Goal: Entertainment & Leisure: Consume media (video, audio)

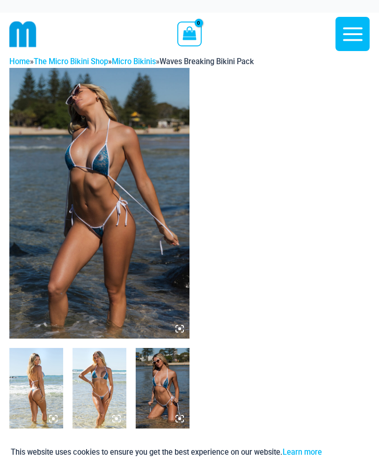
click at [165, 263] on img at bounding box center [99, 203] width 180 height 271
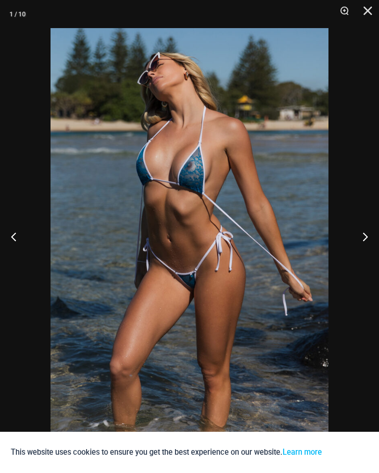
click at [372, 15] on button "Close" at bounding box center [364, 14] width 23 height 28
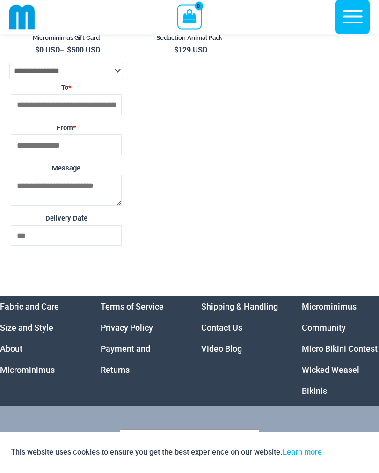
scroll to position [4334, 0]
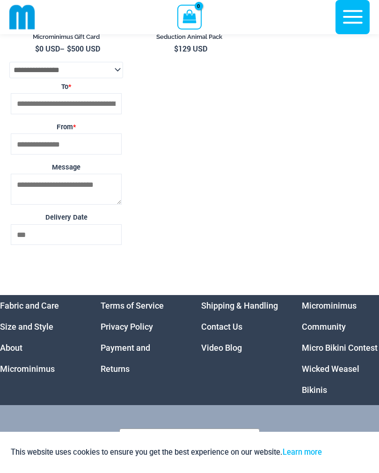
click at [223, 353] on link "Video Blog" at bounding box center [221, 348] width 41 height 10
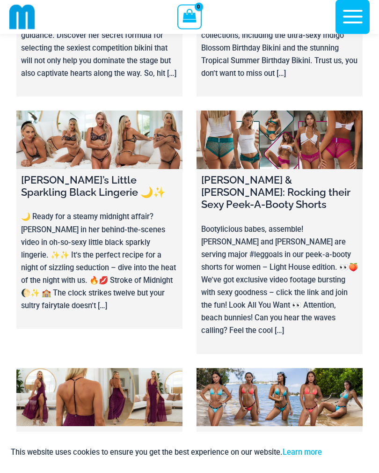
scroll to position [2695, 0]
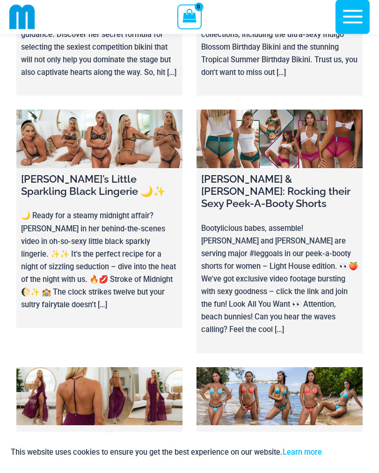
click at [309, 368] on link at bounding box center [280, 397] width 166 height 58
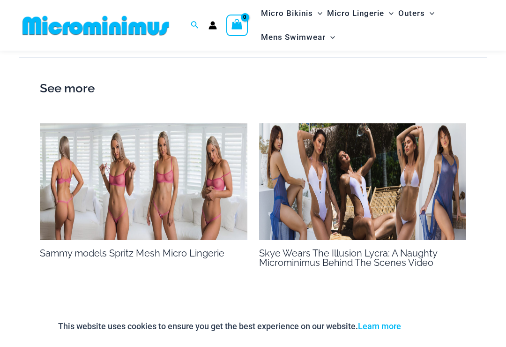
scroll to position [1051, 0]
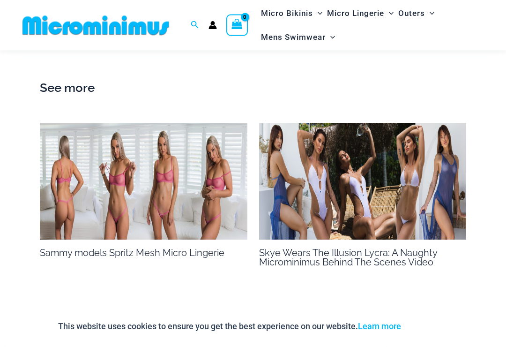
click at [379, 158] on img at bounding box center [363, 181] width 208 height 117
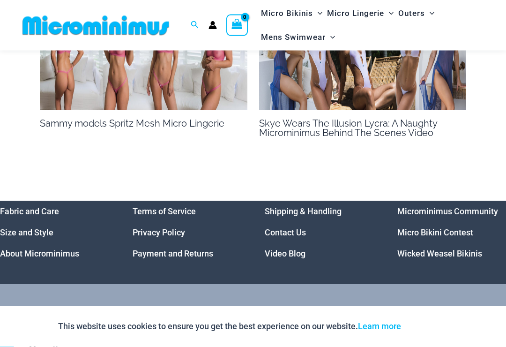
scroll to position [1181, 0]
click at [301, 248] on link "Video Blog" at bounding box center [285, 253] width 41 height 10
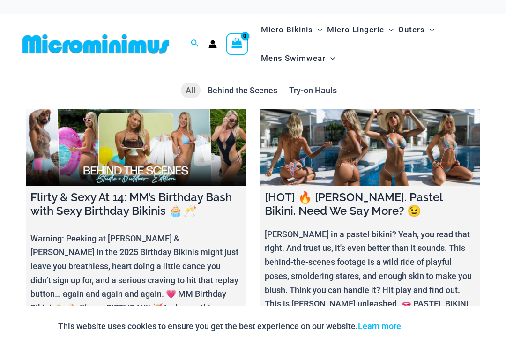
click at [404, 146] on link at bounding box center [370, 147] width 220 height 77
